Goal: Browse casually

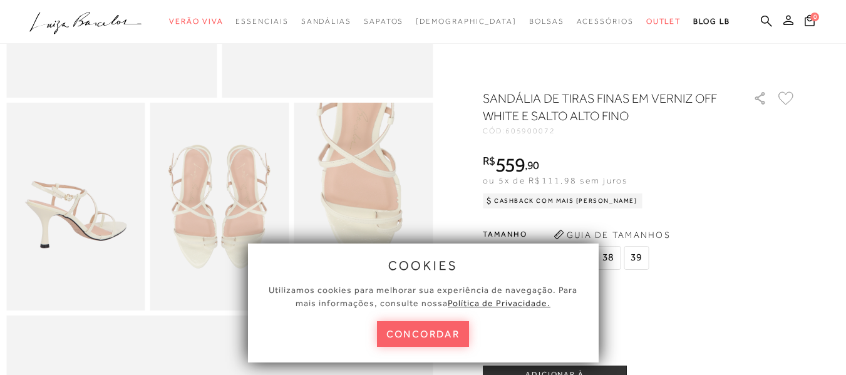
scroll to position [376, 0]
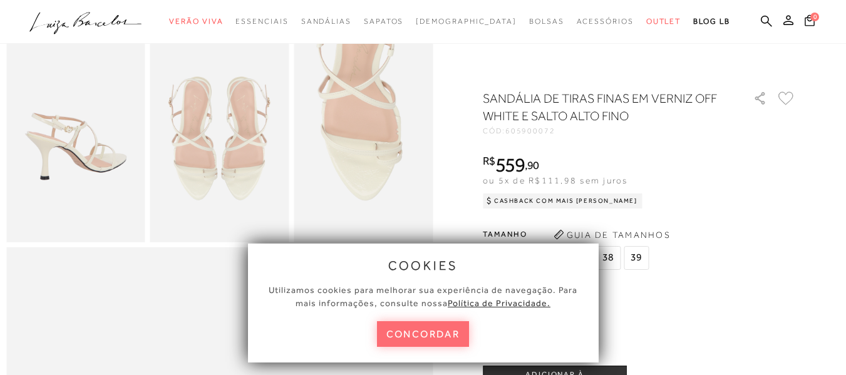
click at [426, 335] on button "concordar" at bounding box center [423, 334] width 93 height 26
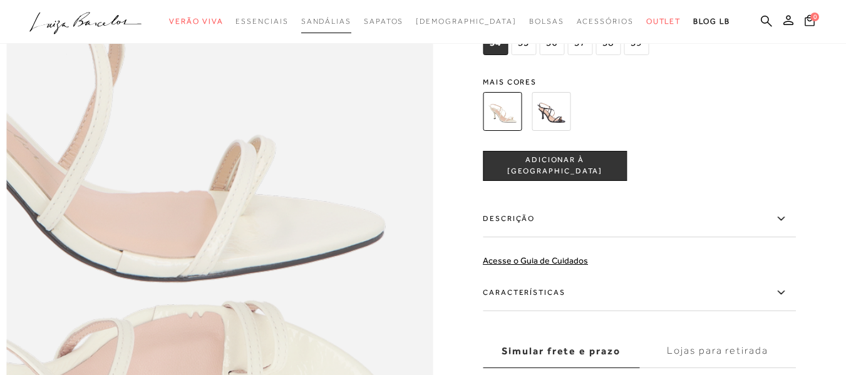
scroll to position [877, 0]
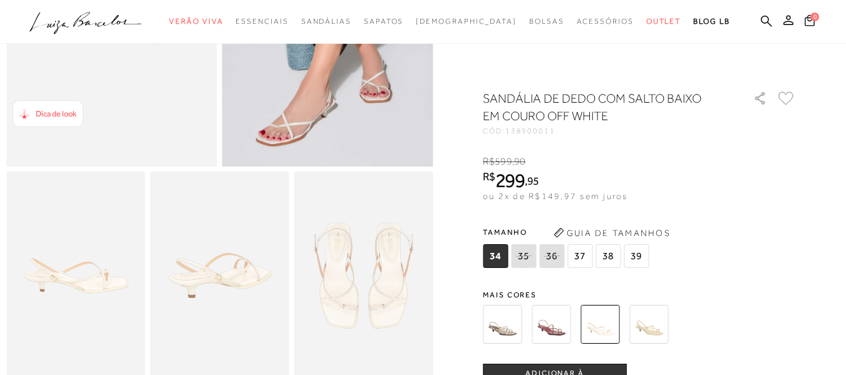
scroll to position [251, 0]
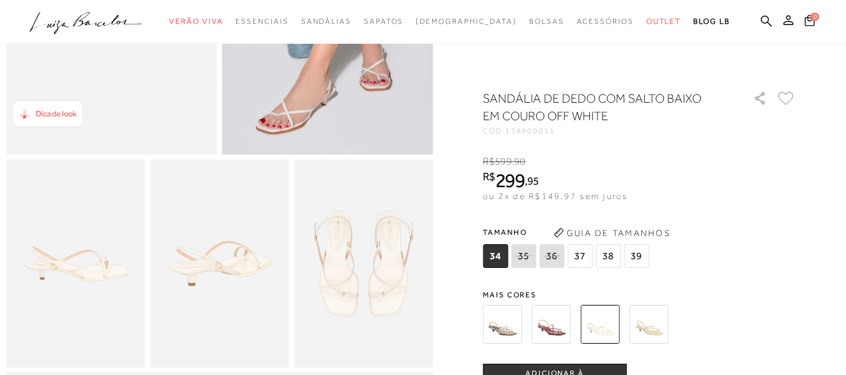
click at [655, 334] on img at bounding box center [649, 324] width 39 height 39
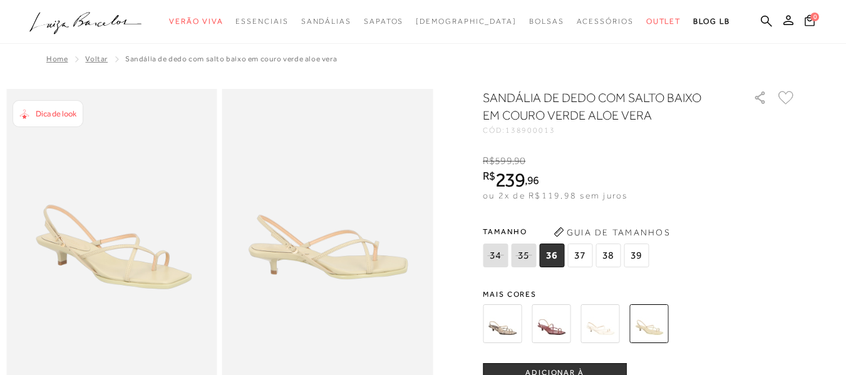
click at [189, 291] on img at bounding box center [111, 247] width 211 height 316
click at [602, 331] on img at bounding box center [600, 323] width 39 height 39
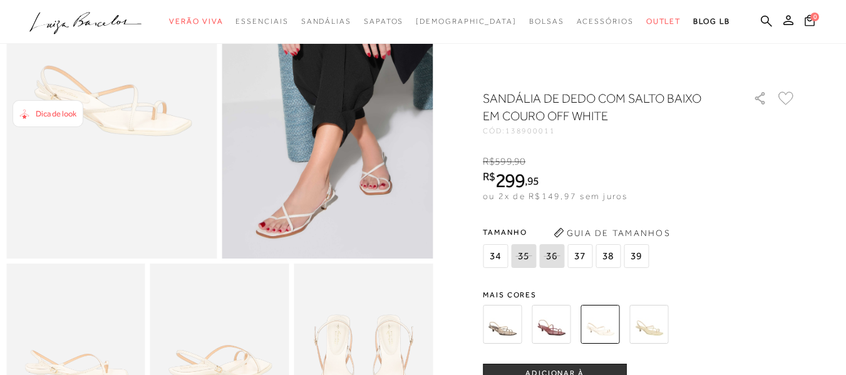
scroll to position [188, 0]
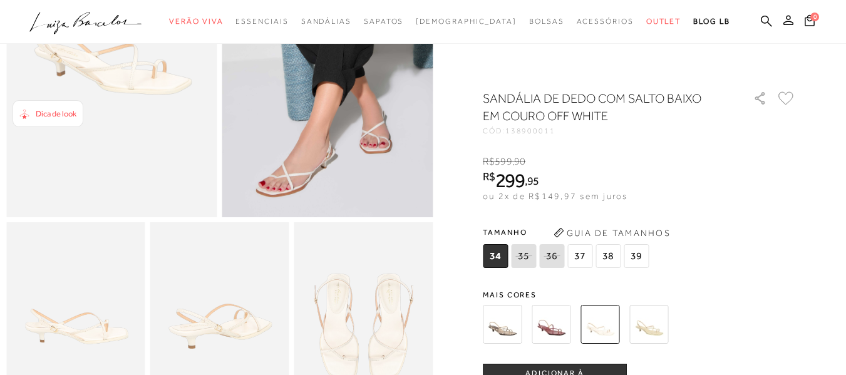
click at [173, 108] on img at bounding box center [111, 59] width 211 height 316
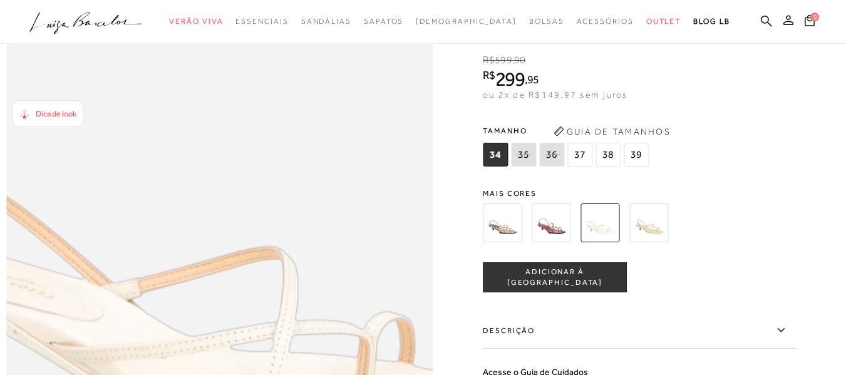
scroll to position [814, 0]
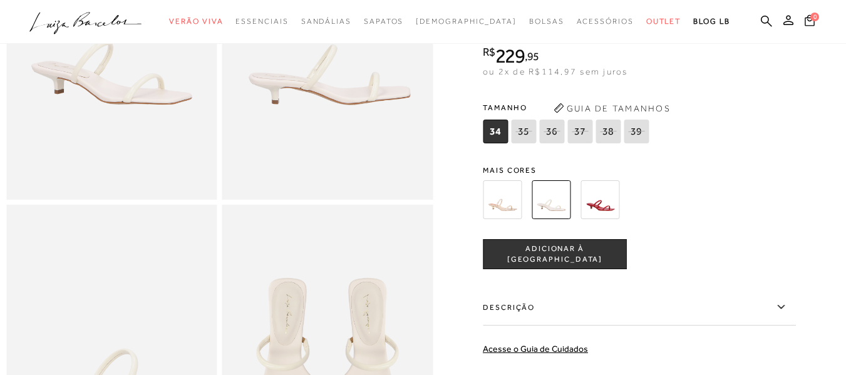
scroll to position [63, 0]
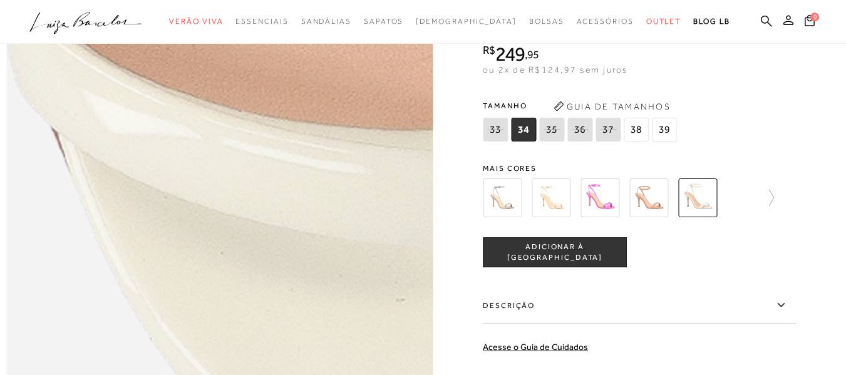
scroll to position [814, 0]
